Goal: Transaction & Acquisition: Purchase product/service

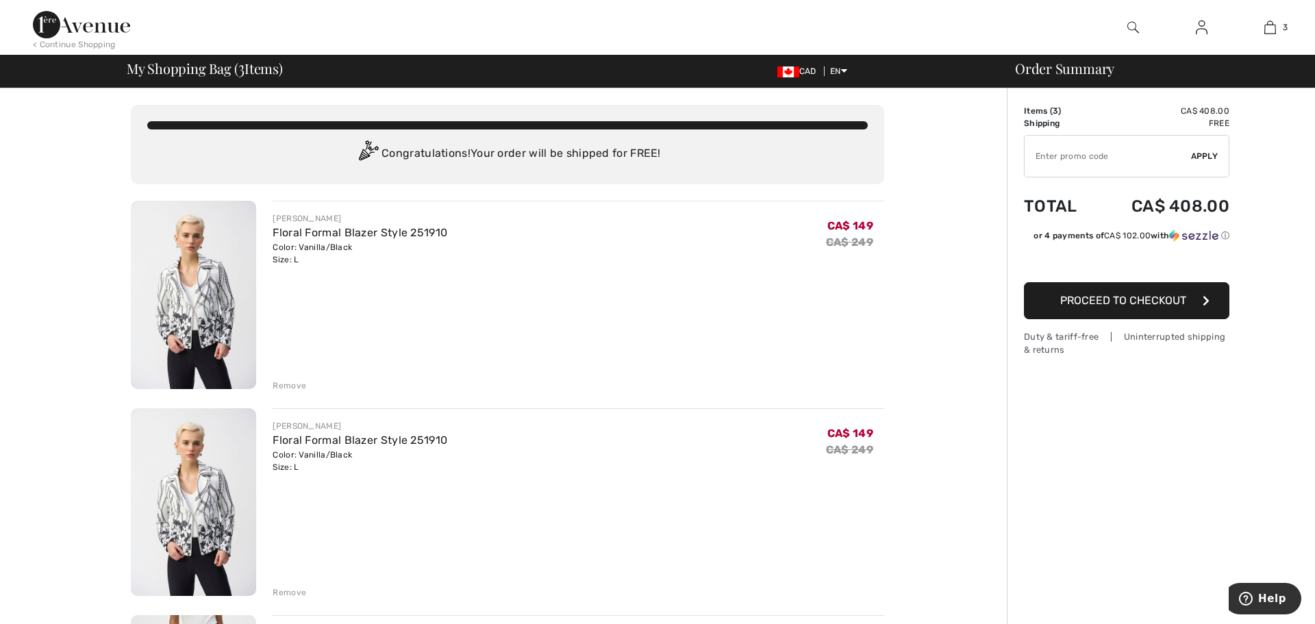
click at [281, 382] on div "Remove" at bounding box center [290, 386] width 34 height 12
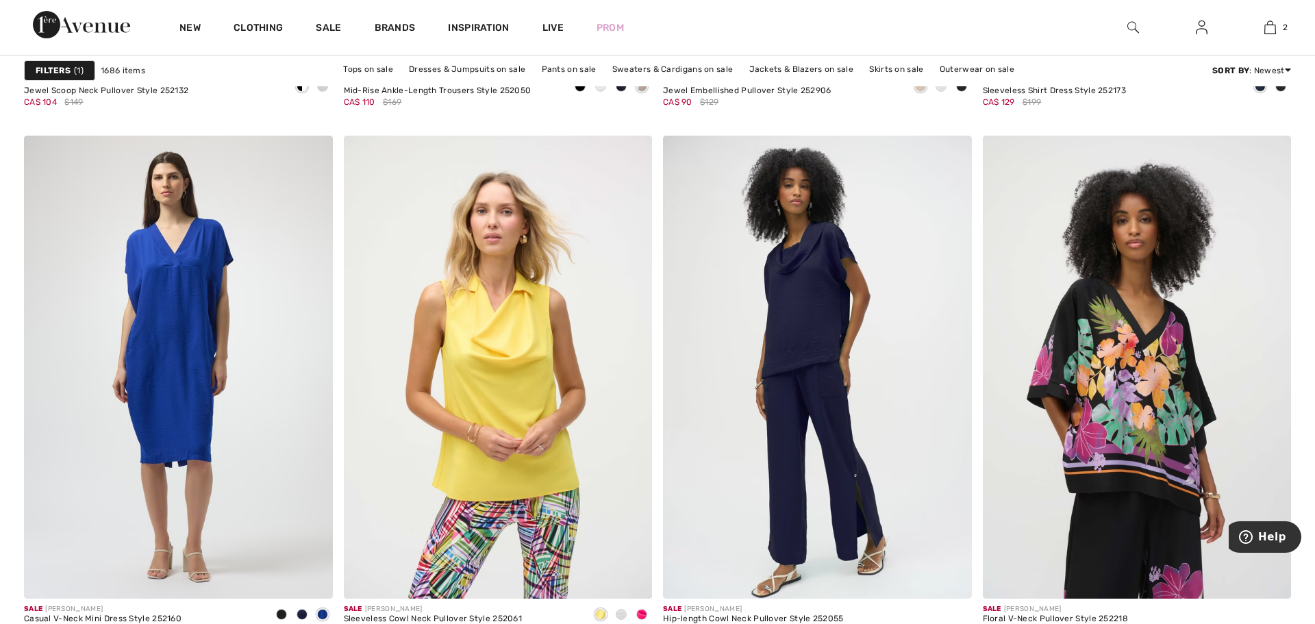
scroll to position [2959, 0]
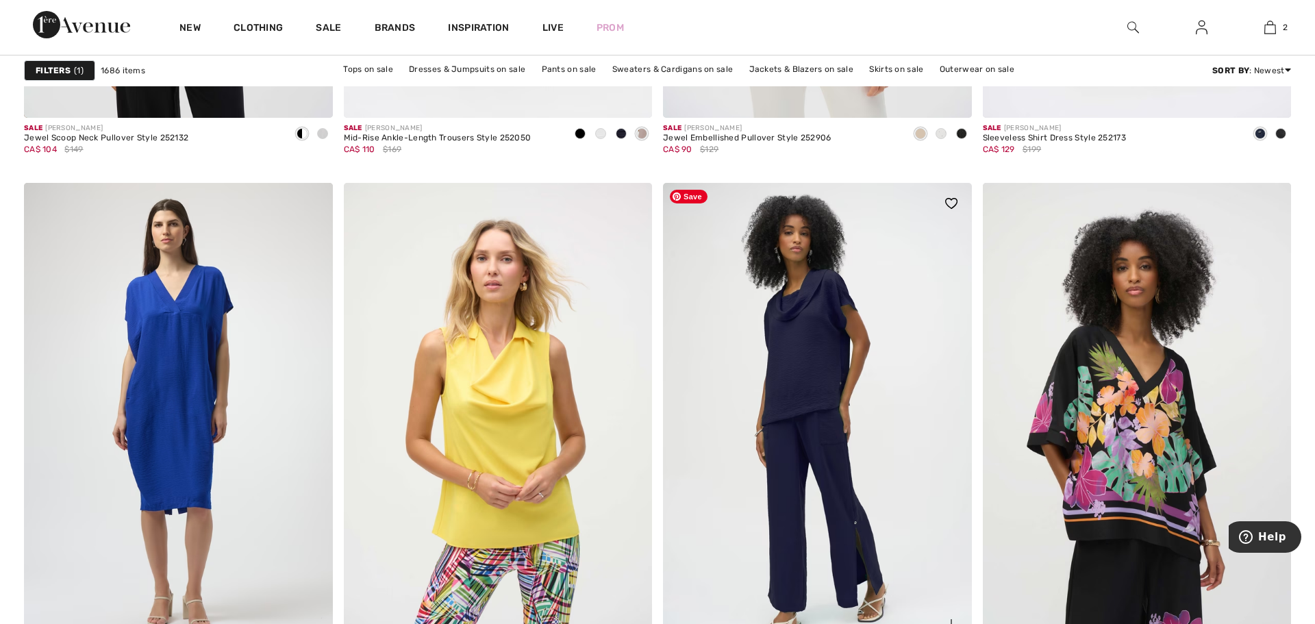
click at [808, 342] on img at bounding box center [817, 414] width 309 height 463
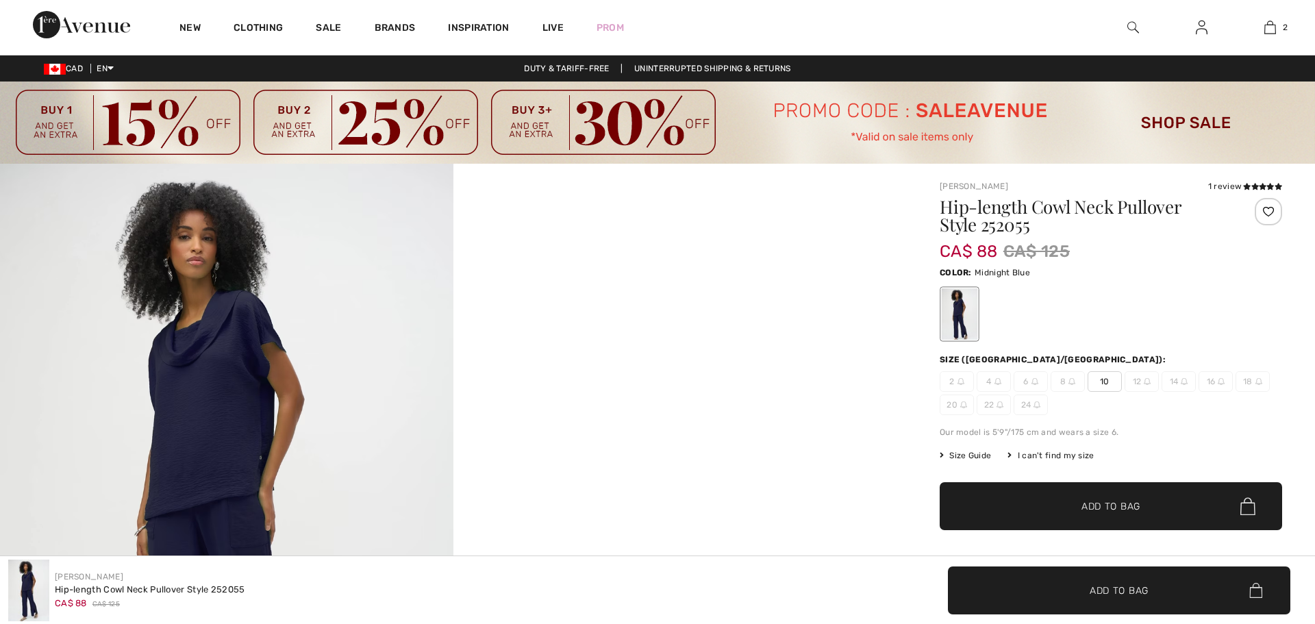
checkbox input "true"
click at [1104, 382] on span "10" at bounding box center [1105, 381] width 34 height 21
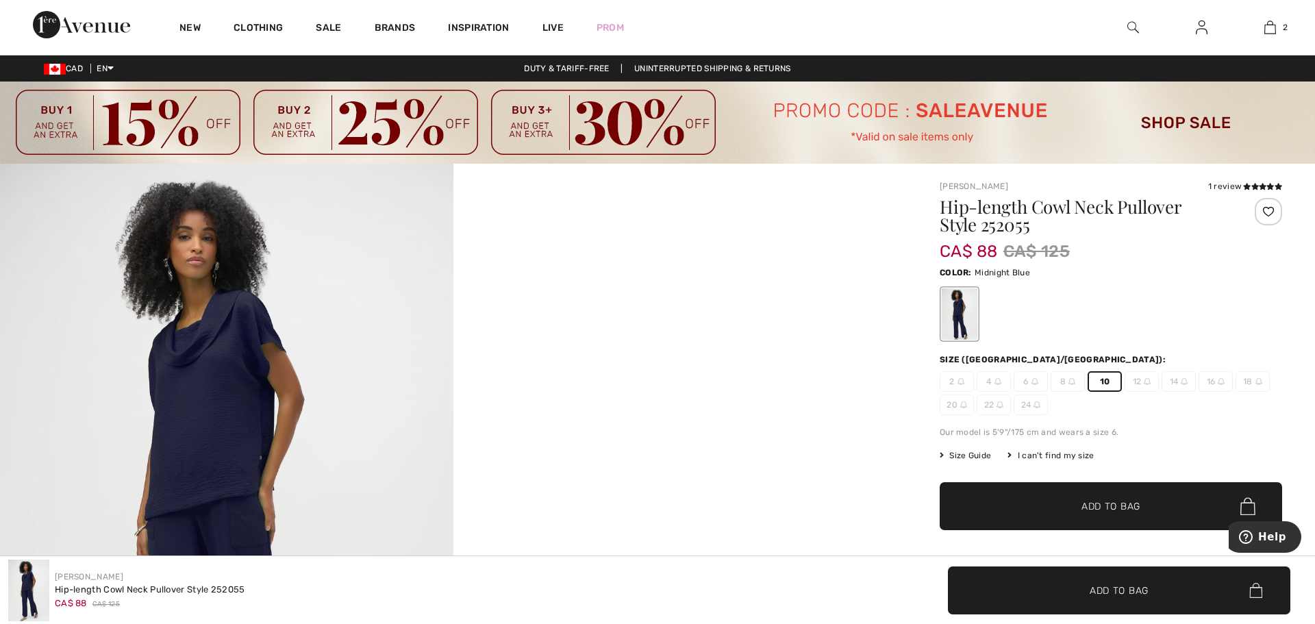
click at [1110, 502] on span "Add to Bag" at bounding box center [1111, 506] width 59 height 14
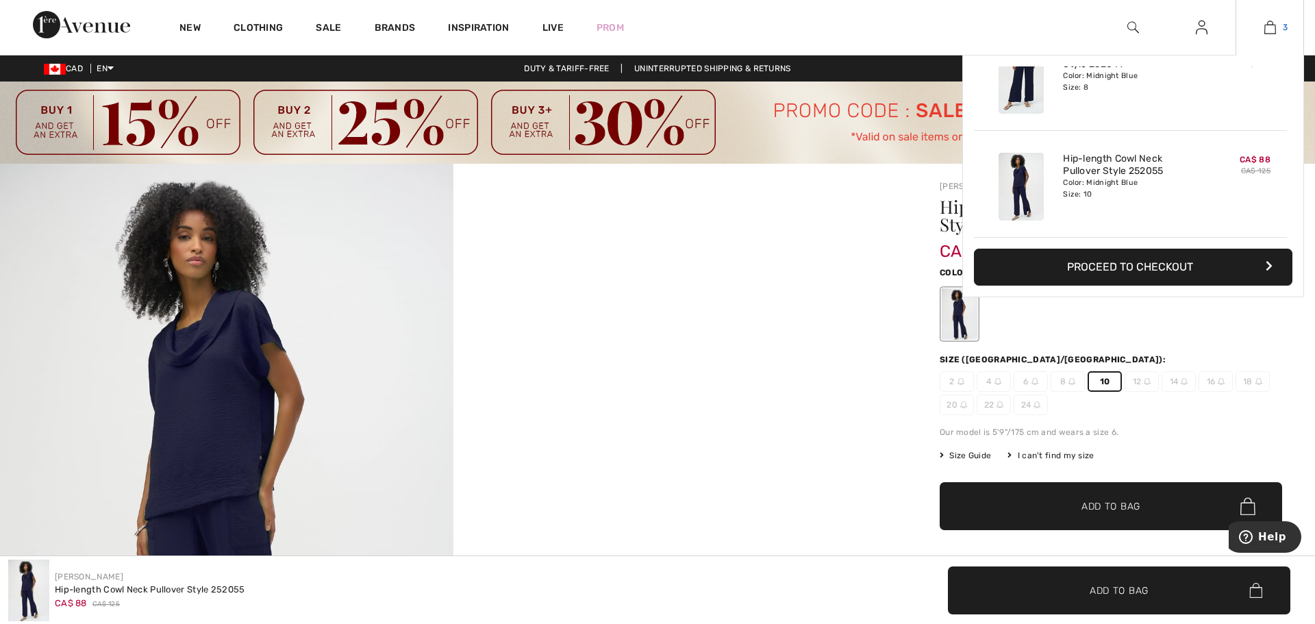
click at [1273, 25] on img at bounding box center [1271, 27] width 12 height 16
